Goal: Navigation & Orientation: Go to known website

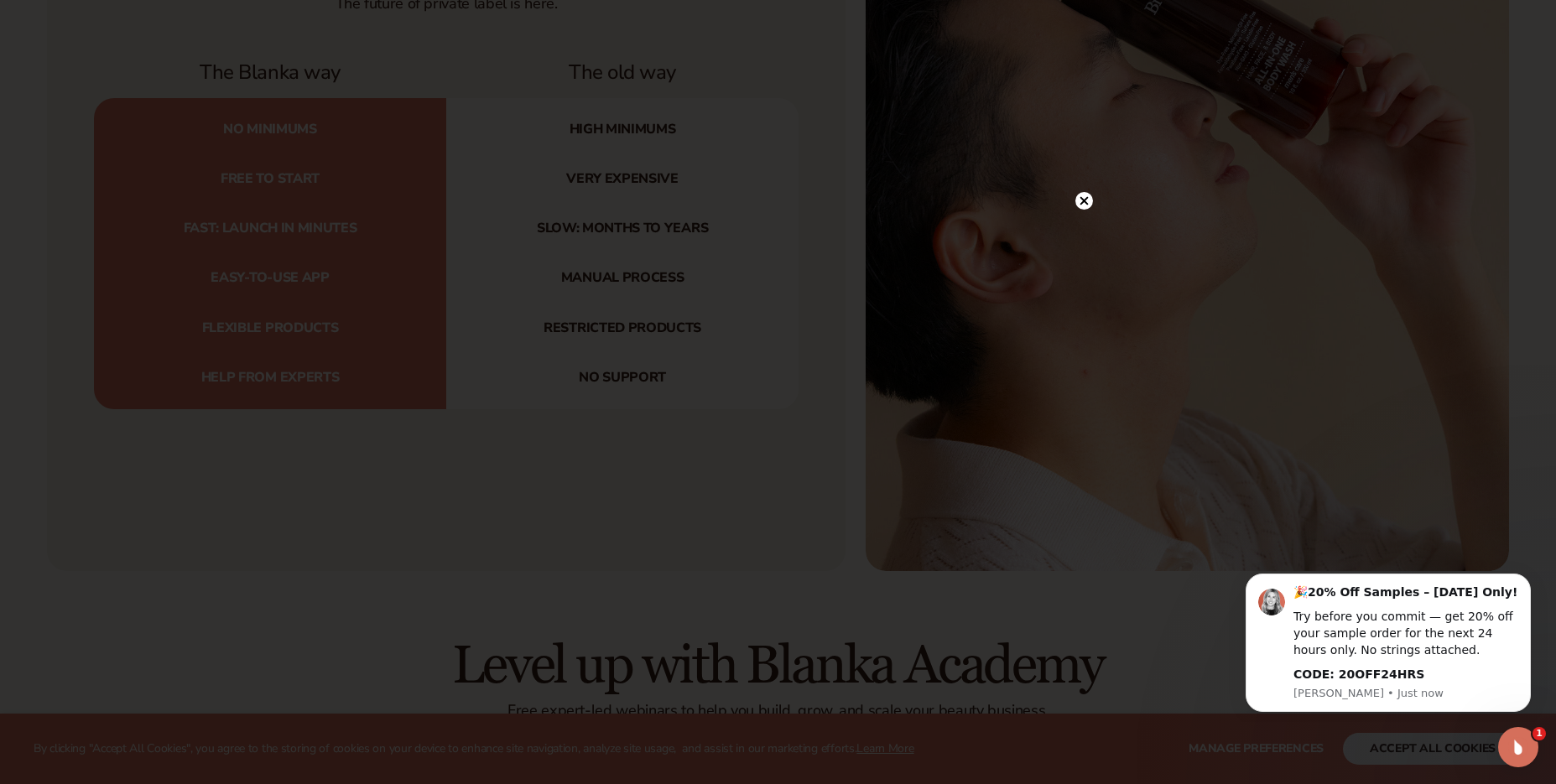
click at [1084, 192] on icon at bounding box center [1084, 201] width 18 height 18
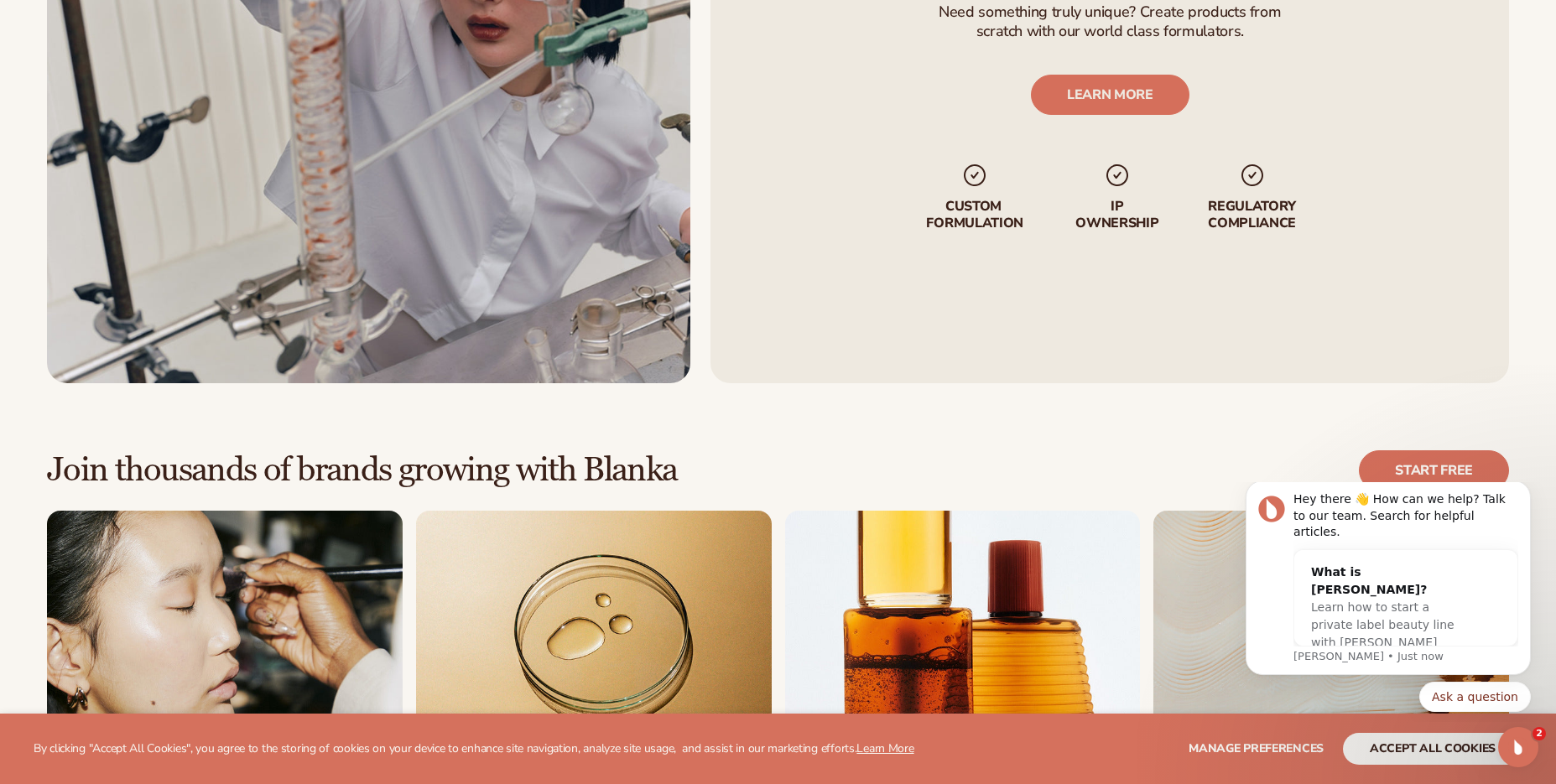
scroll to position [4653, 0]
